Goal: Task Accomplishment & Management: Use online tool/utility

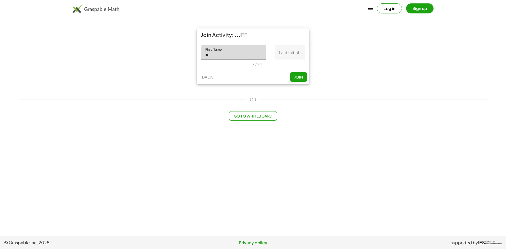
type input "**********"
drag, startPoint x: 292, startPoint y: 55, endPoint x: 291, endPoint y: 60, distance: 5.1
click at [291, 60] on div "Last Initial Last Initial 0 / 1" at bounding box center [290, 55] width 30 height 21
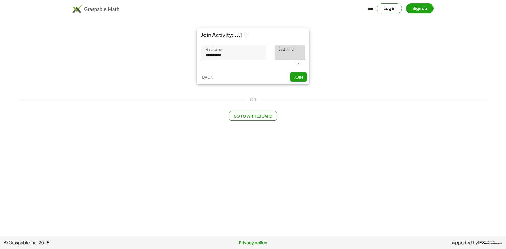
type input "*"
click at [294, 75] on span "Join" at bounding box center [298, 77] width 9 height 5
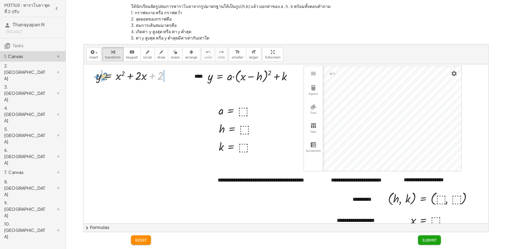
drag, startPoint x: 152, startPoint y: 75, endPoint x: 96, endPoint y: 76, distance: 55.6
click at [96, 76] on div at bounding box center [135, 75] width 82 height 16
click at [184, 74] on div at bounding box center [146, 75] width 115 height 16
click at [119, 90] on div at bounding box center [146, 91] width 115 height 16
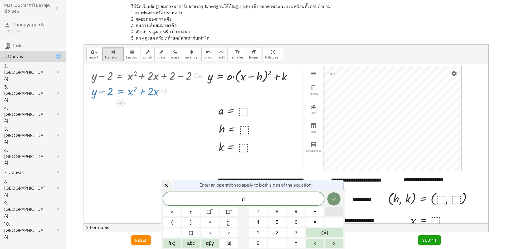
click at [333, 216] on button "–" at bounding box center [334, 211] width 18 height 9
click at [261, 233] on button "1" at bounding box center [258, 232] width 18 height 9
click at [333, 200] on icon "Done" at bounding box center [334, 199] width 6 height 6
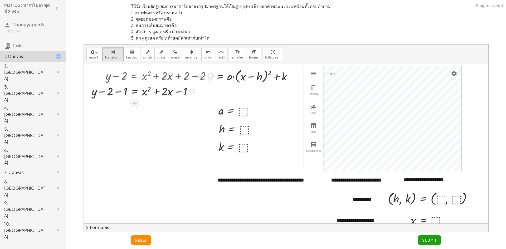
click at [119, 93] on div at bounding box center [153, 91] width 129 height 16
click at [180, 93] on div at bounding box center [160, 91] width 115 height 16
click at [119, 93] on div at bounding box center [160, 91] width 115 height 16
click at [120, 93] on div at bounding box center [160, 91] width 115 height 16
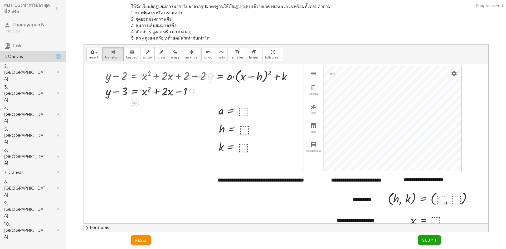
click at [121, 93] on div at bounding box center [160, 91] width 115 height 16
click at [126, 93] on div at bounding box center [160, 91] width 115 height 16
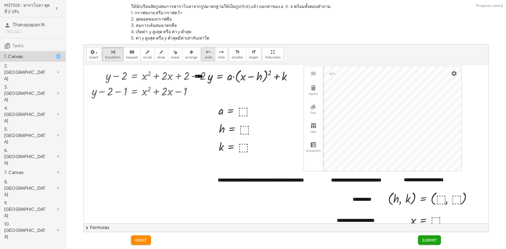
click at [201, 54] on button "undo undo" at bounding box center [208, 54] width 14 height 14
click at [206, 49] on icon "undo" at bounding box center [208, 52] width 5 height 6
click at [135, 93] on div at bounding box center [160, 91] width 115 height 16
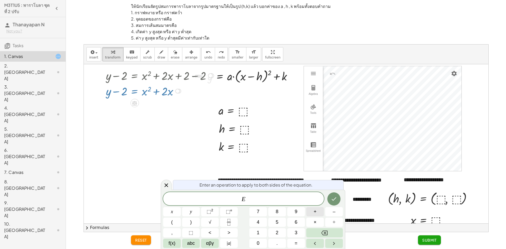
click at [323, 215] on button "+" at bounding box center [315, 211] width 18 height 9
click at [265, 232] on button "1" at bounding box center [258, 232] width 18 height 9
click at [334, 201] on icon "Done" at bounding box center [334, 199] width 6 height 6
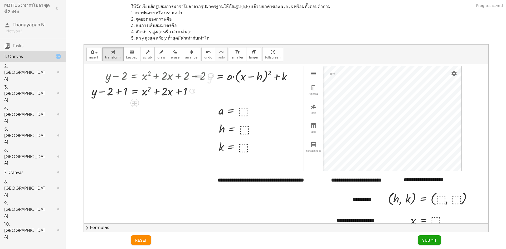
click at [118, 93] on div at bounding box center [153, 91] width 129 height 16
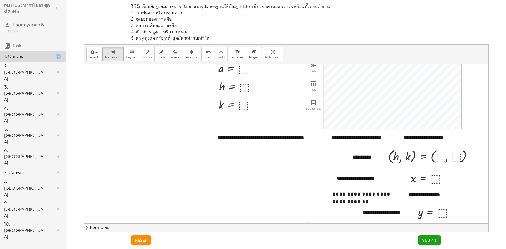
scroll to position [51, 0]
